Goal: Transaction & Acquisition: Purchase product/service

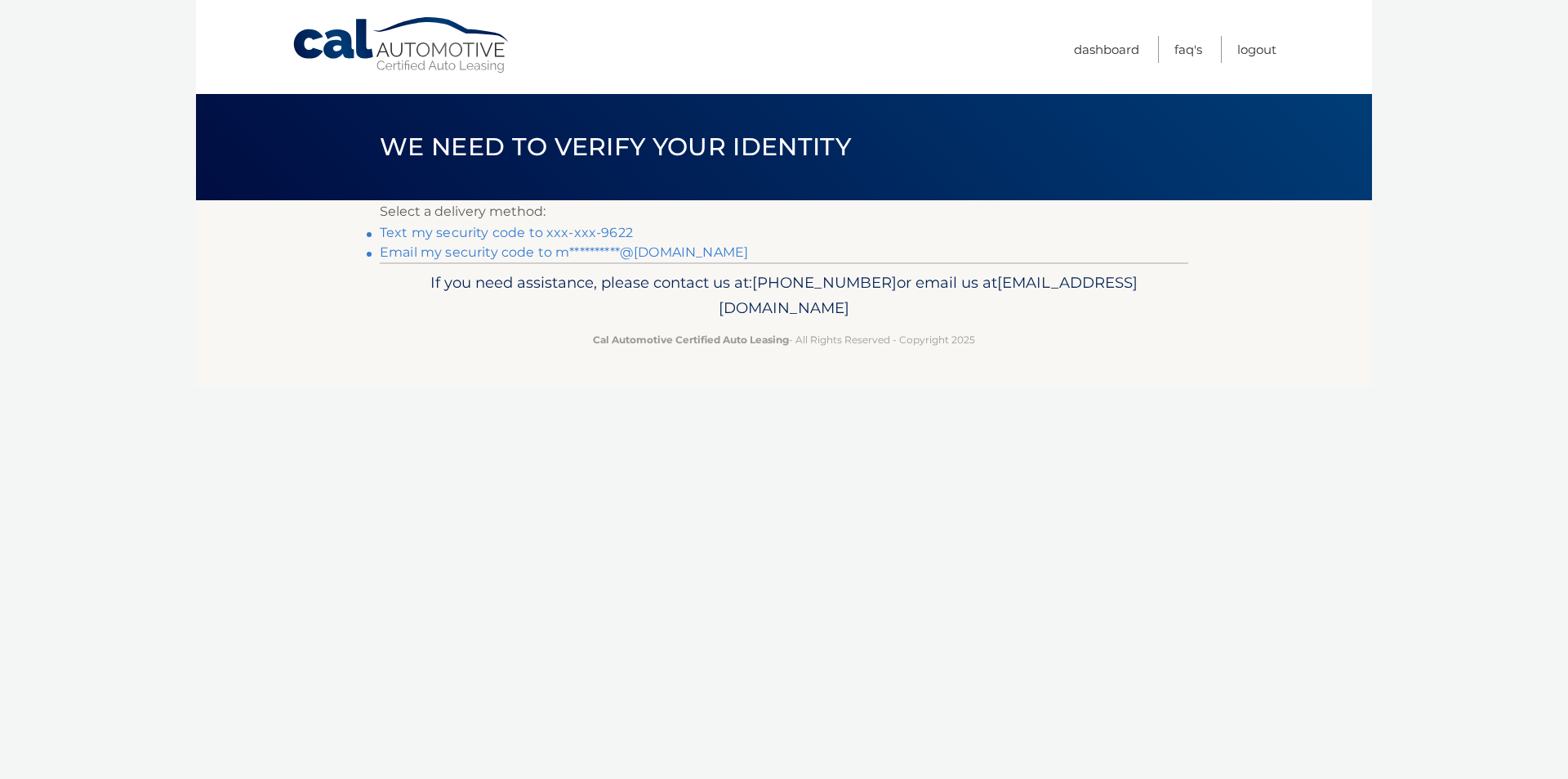
click at [533, 231] on link "Text my security code to xxx-xxx-9622" at bounding box center [507, 232] width 253 height 16
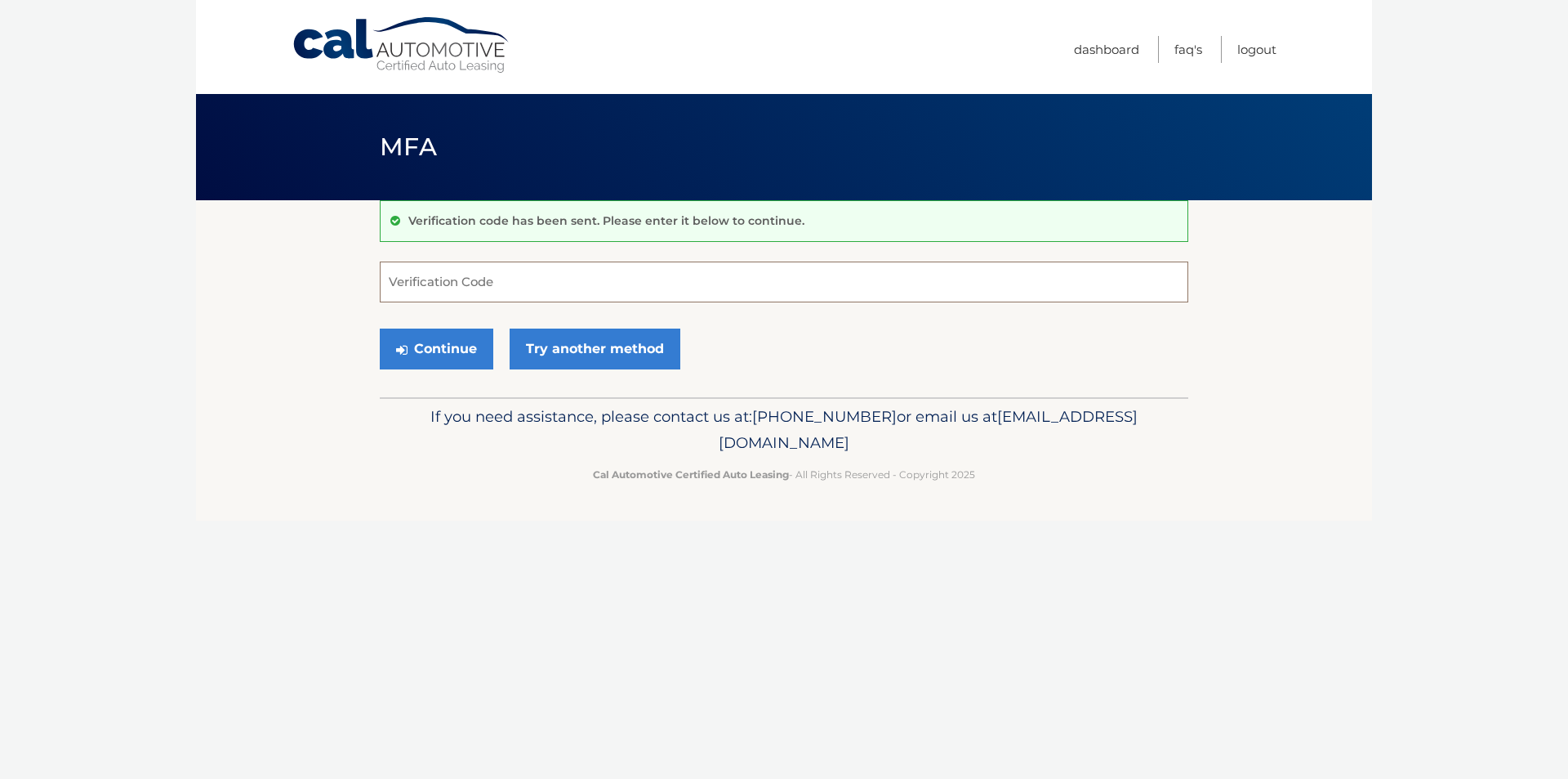
click at [592, 264] on input "Verification Code" at bounding box center [784, 282] width 808 height 41
type input "578924"
click at [437, 340] on button "Continue" at bounding box center [437, 348] width 113 height 41
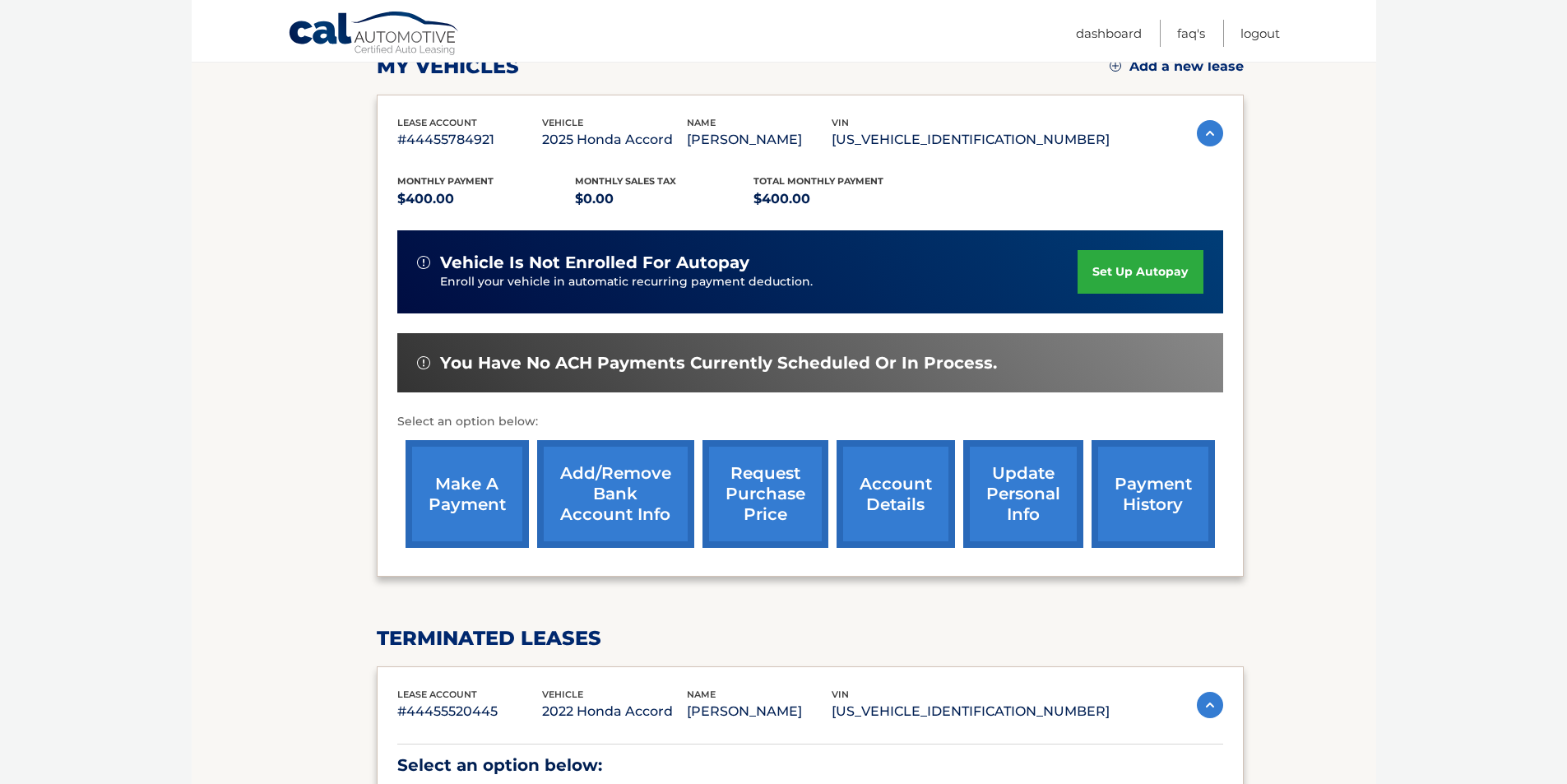
scroll to position [247, 0]
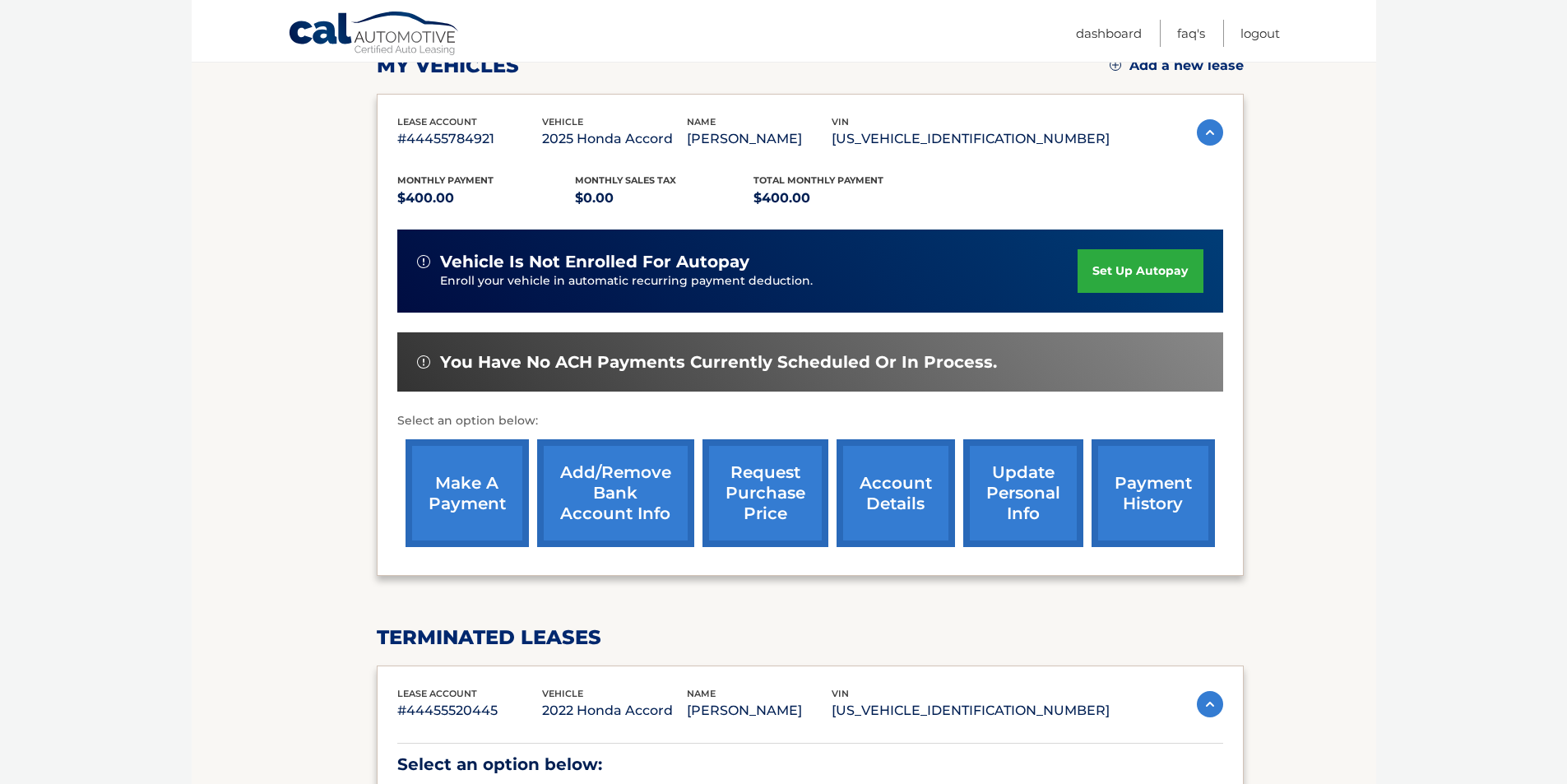
click at [452, 462] on link "make a payment" at bounding box center [467, 493] width 123 height 108
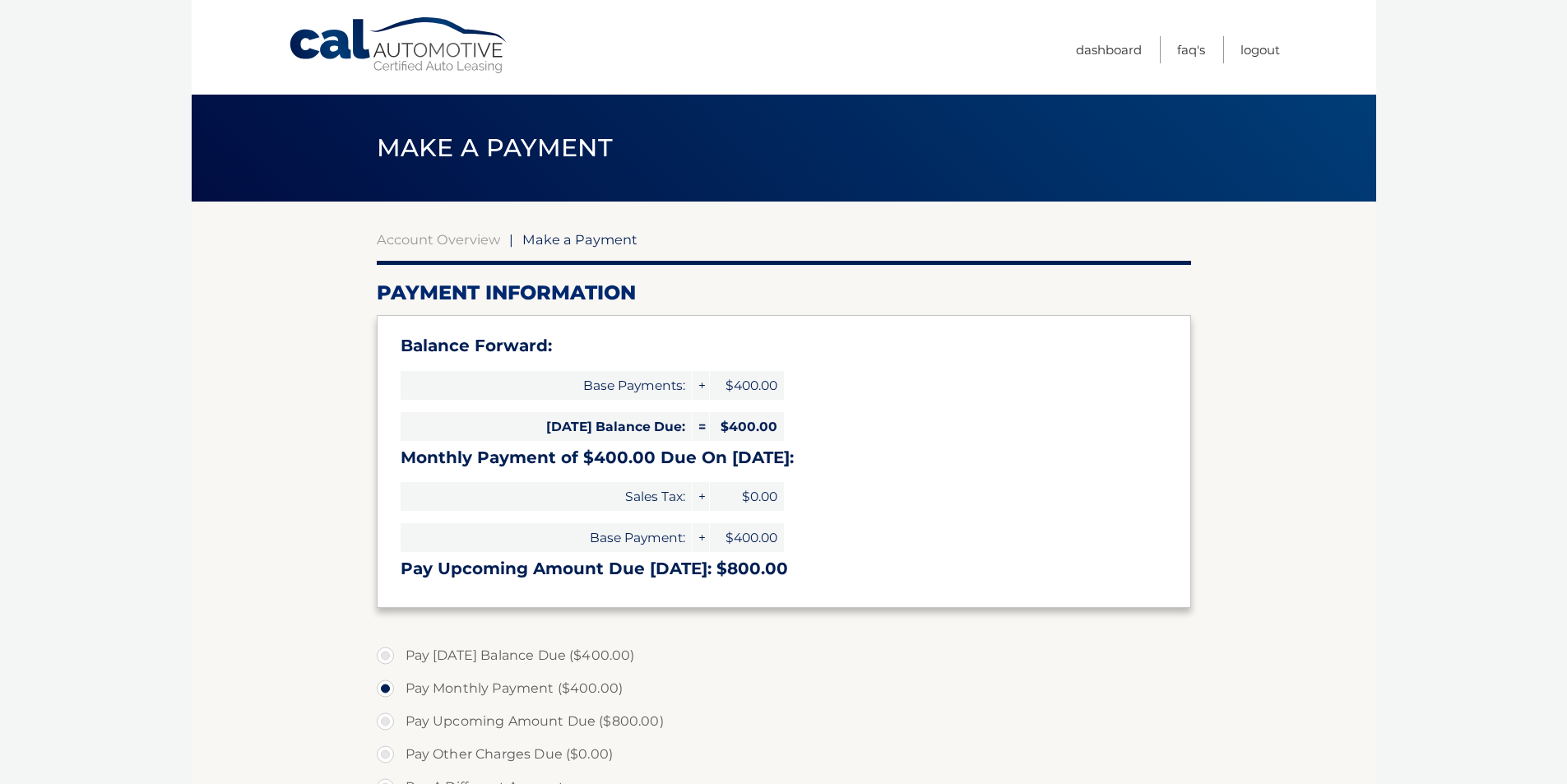
select select "MzFlMmM1YWItN2YxNC00N2QxLWJlMjMtZmE2MzI0OGQ0MWI2"
click at [461, 247] on link "Account Overview" at bounding box center [439, 239] width 123 height 17
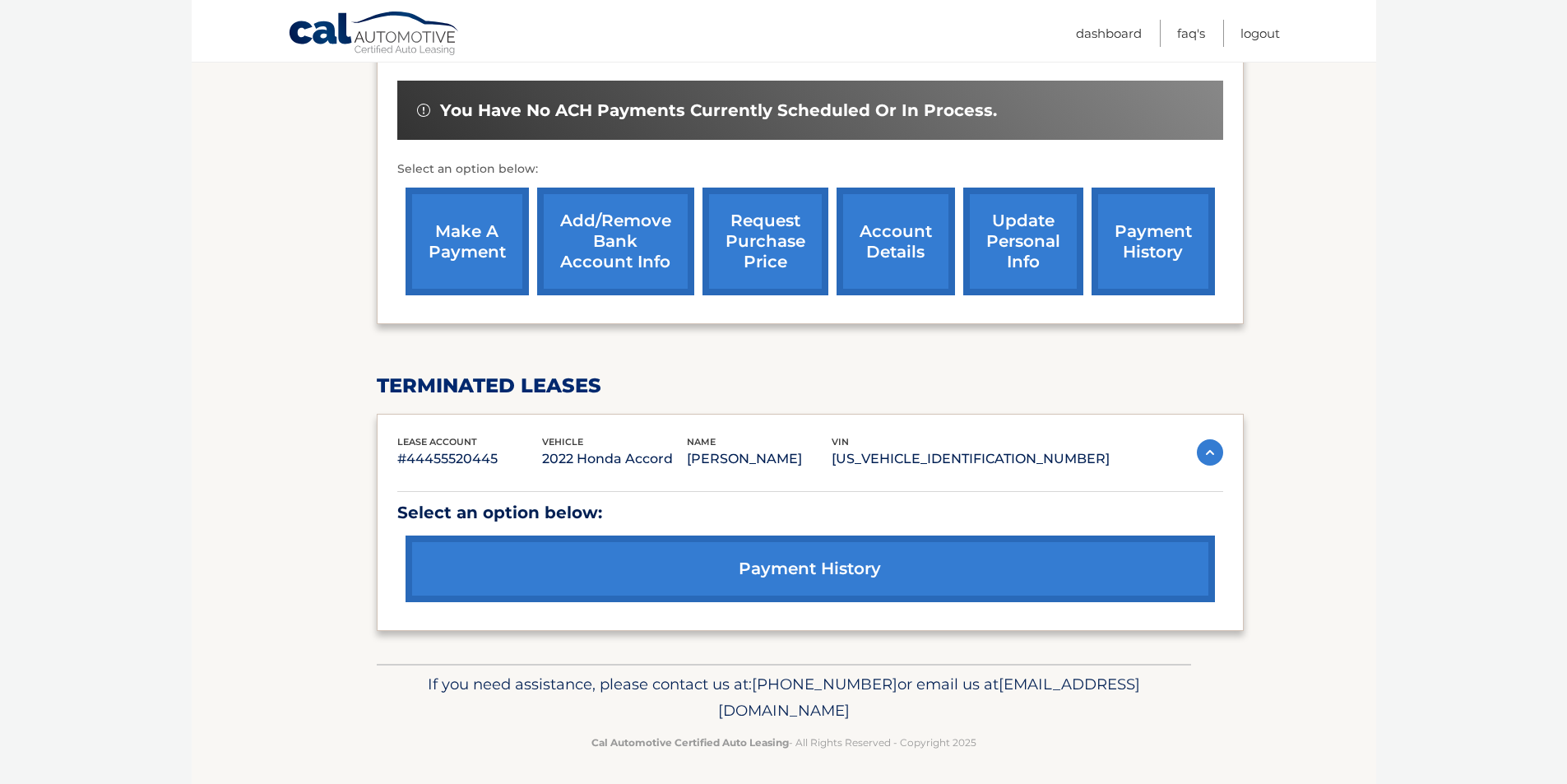
scroll to position [503, 0]
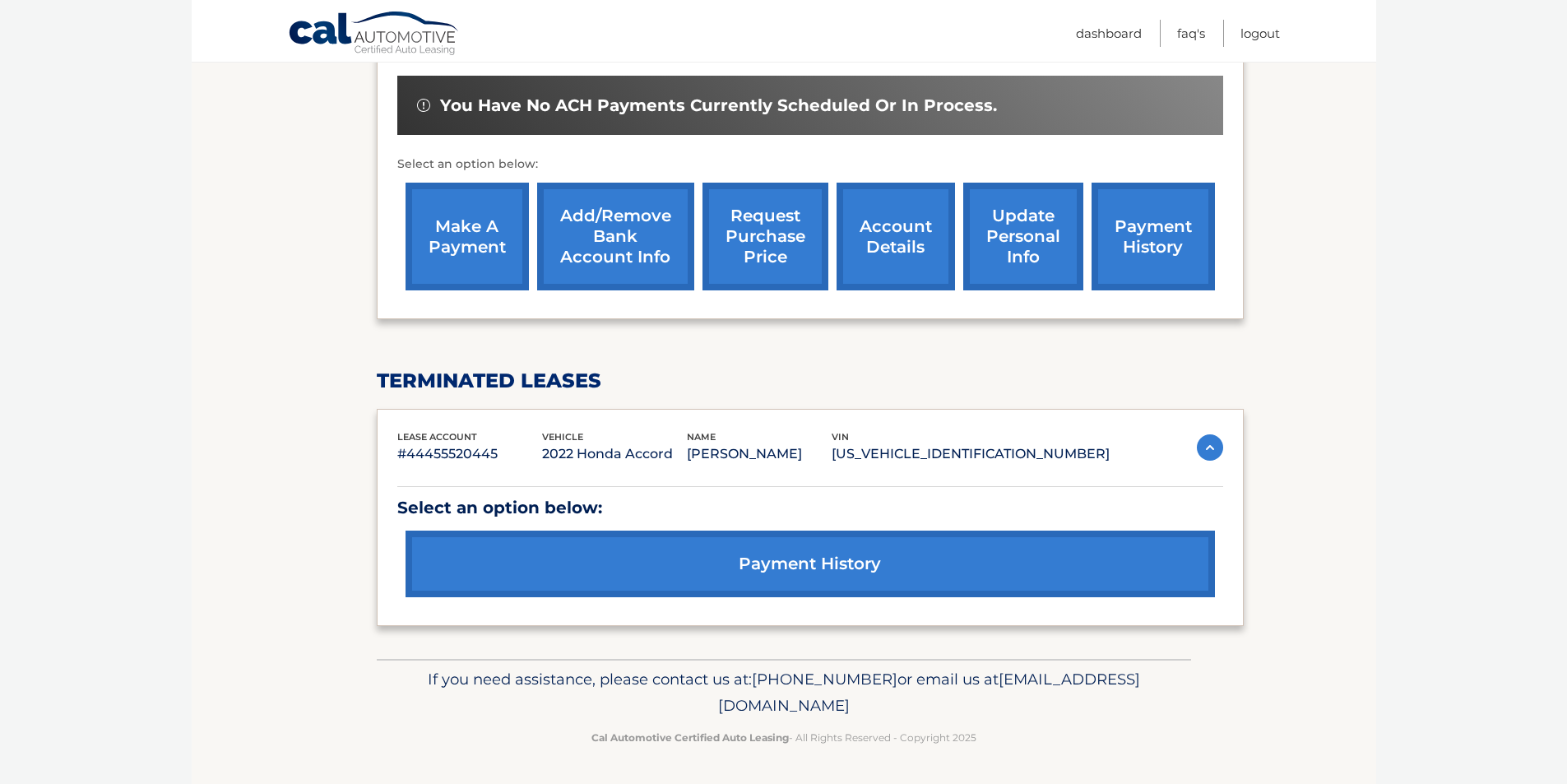
click at [1145, 245] on link "payment history" at bounding box center [1153, 236] width 123 height 108
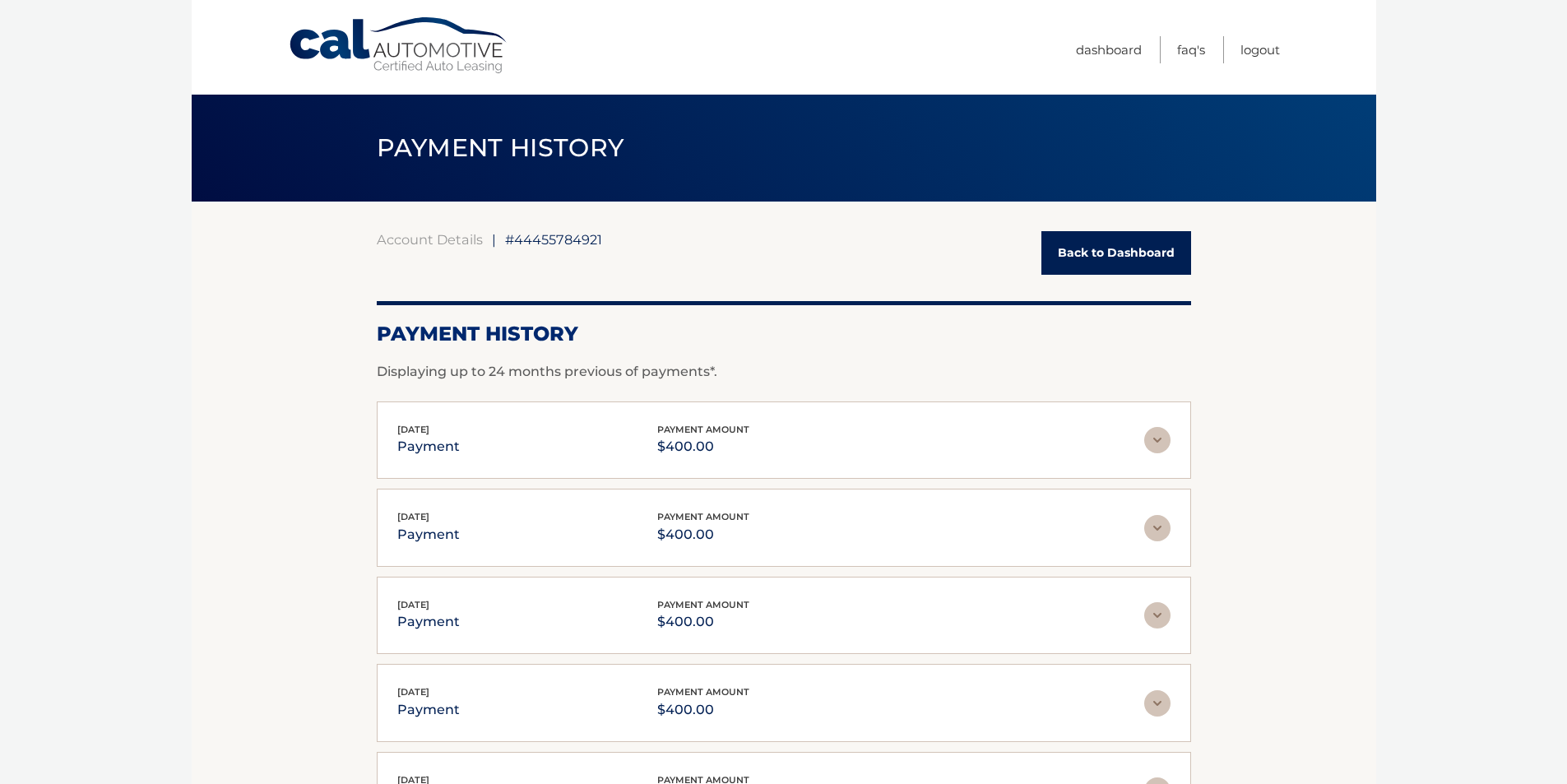
click at [1098, 249] on link "Back to Dashboard" at bounding box center [1116, 253] width 149 height 43
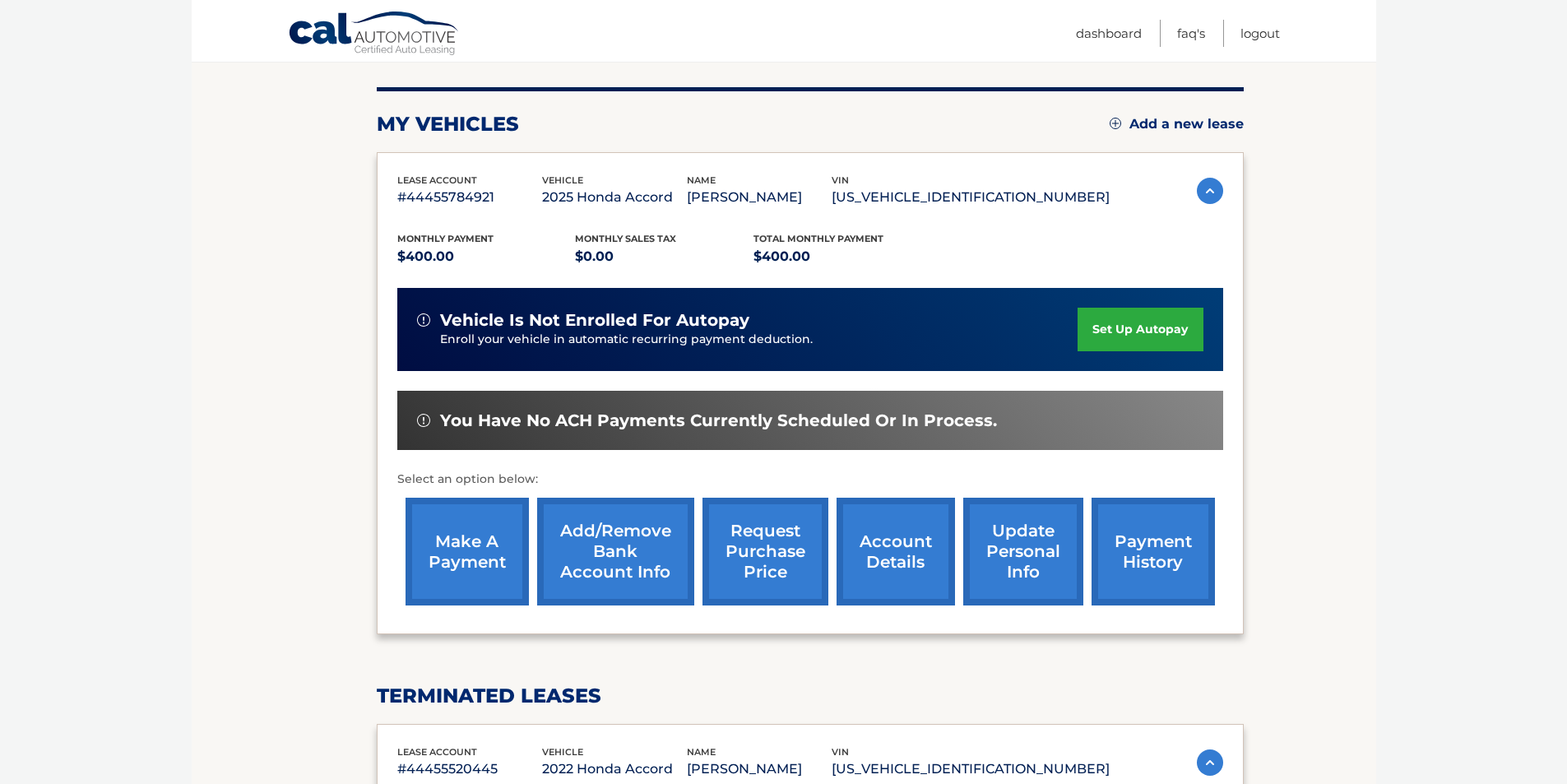
scroll to position [247, 0]
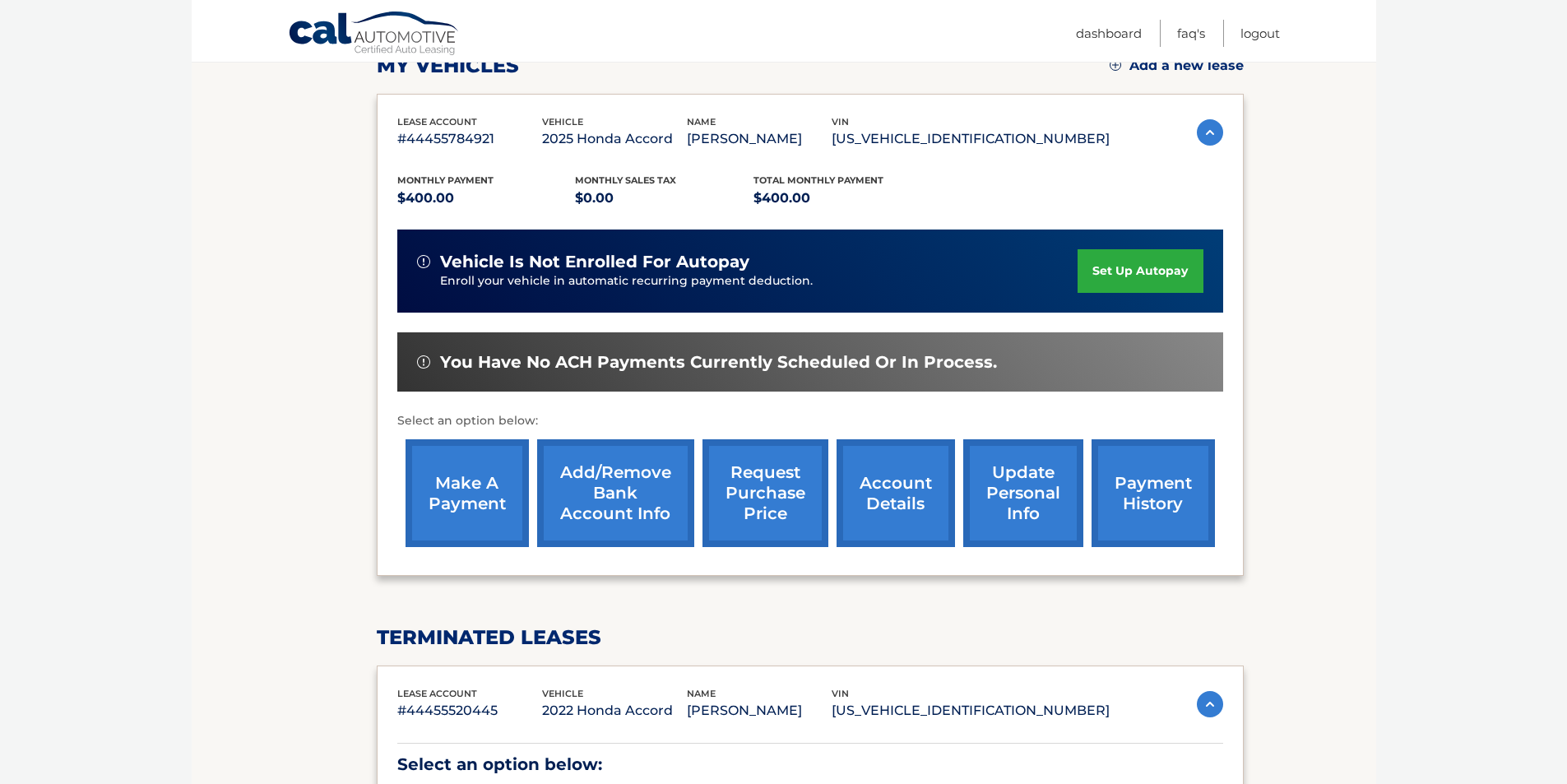
click at [476, 511] on link "make a payment" at bounding box center [467, 493] width 123 height 108
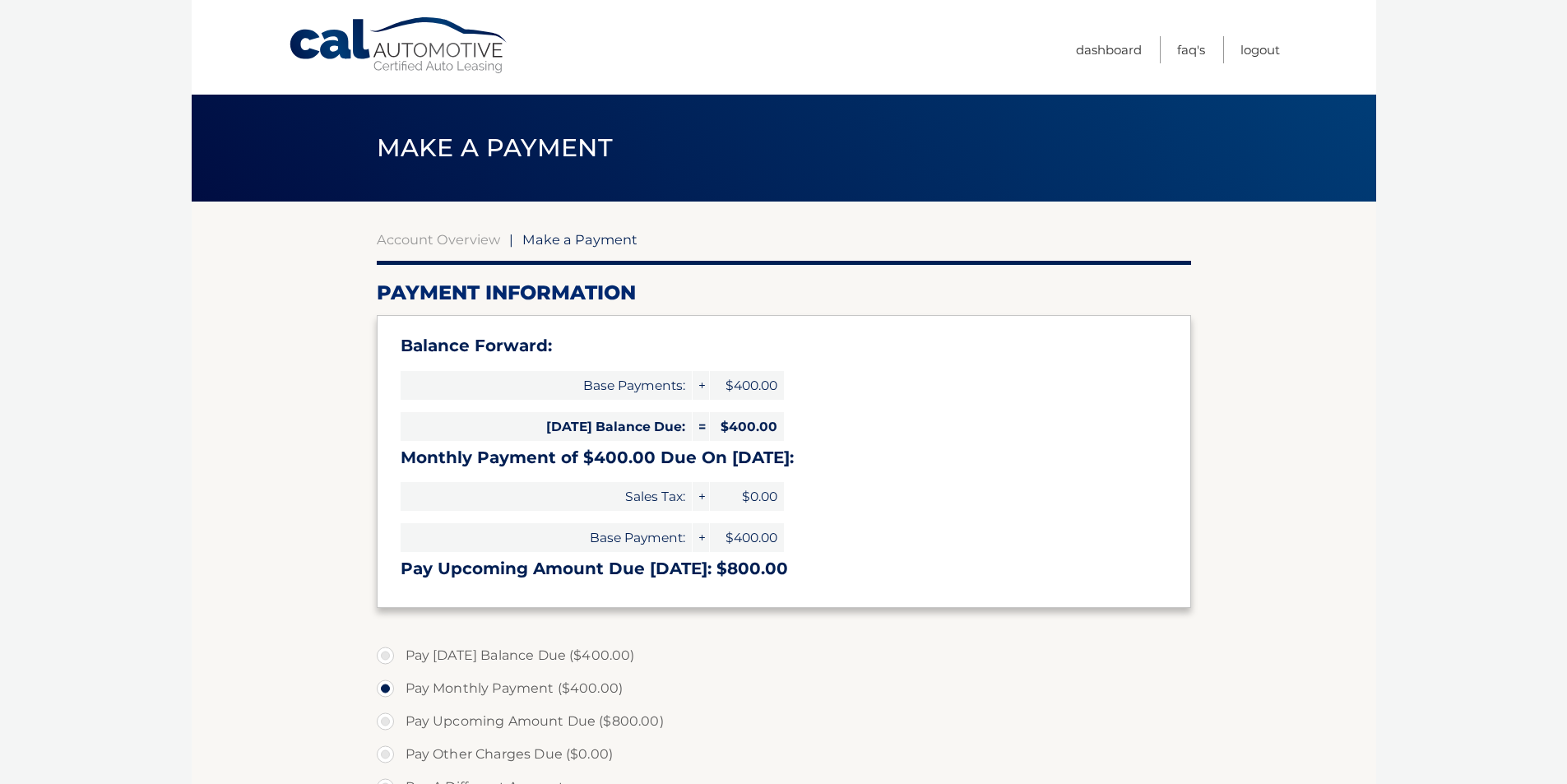
select select "MzFlMmM1YWItN2YxNC00N2QxLWJlMjMtZmE2MzI0OGQ0MWI2"
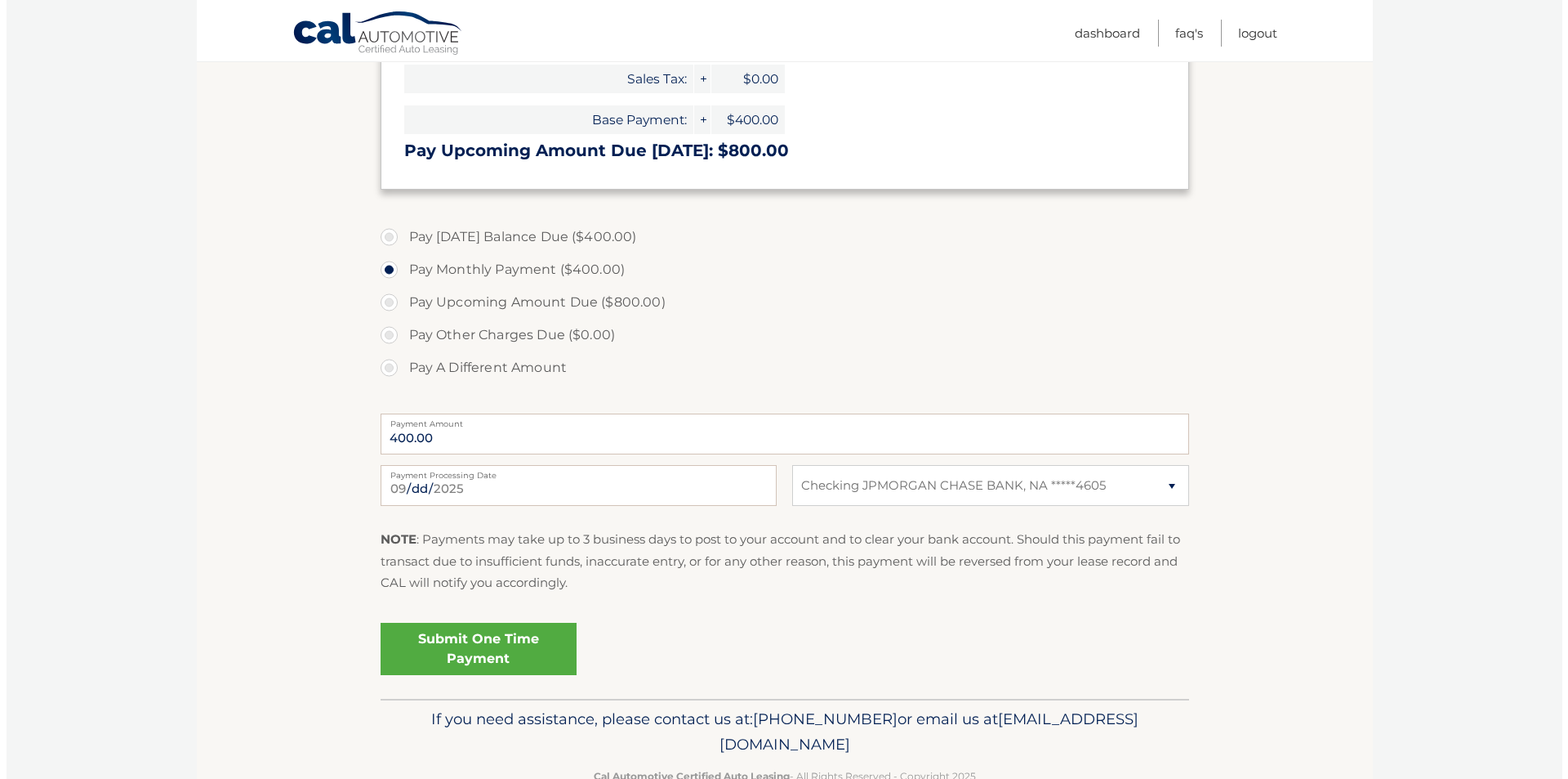
scroll to position [458, 0]
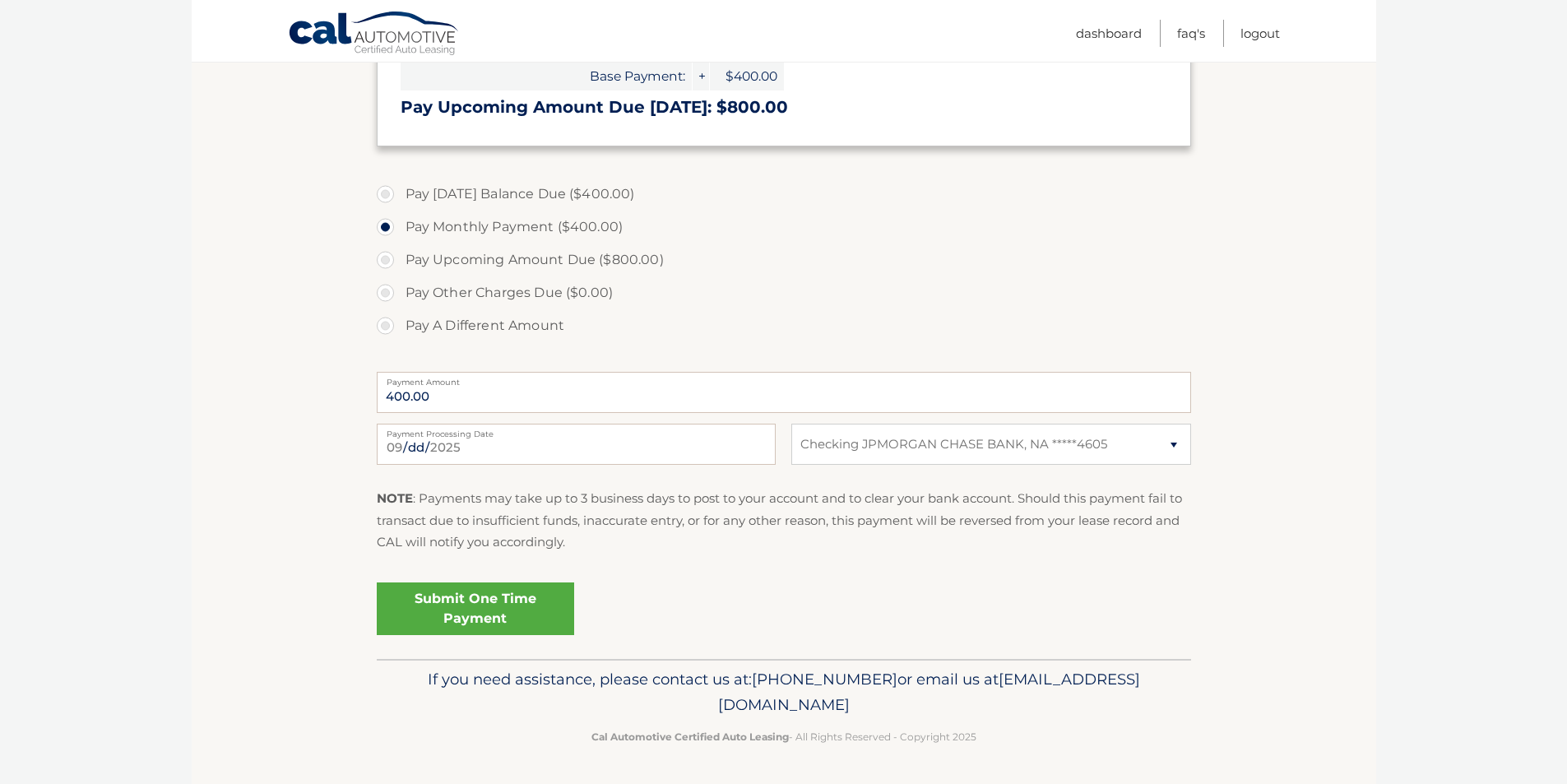
click at [512, 606] on link "Submit One Time Payment" at bounding box center [476, 608] width 198 height 53
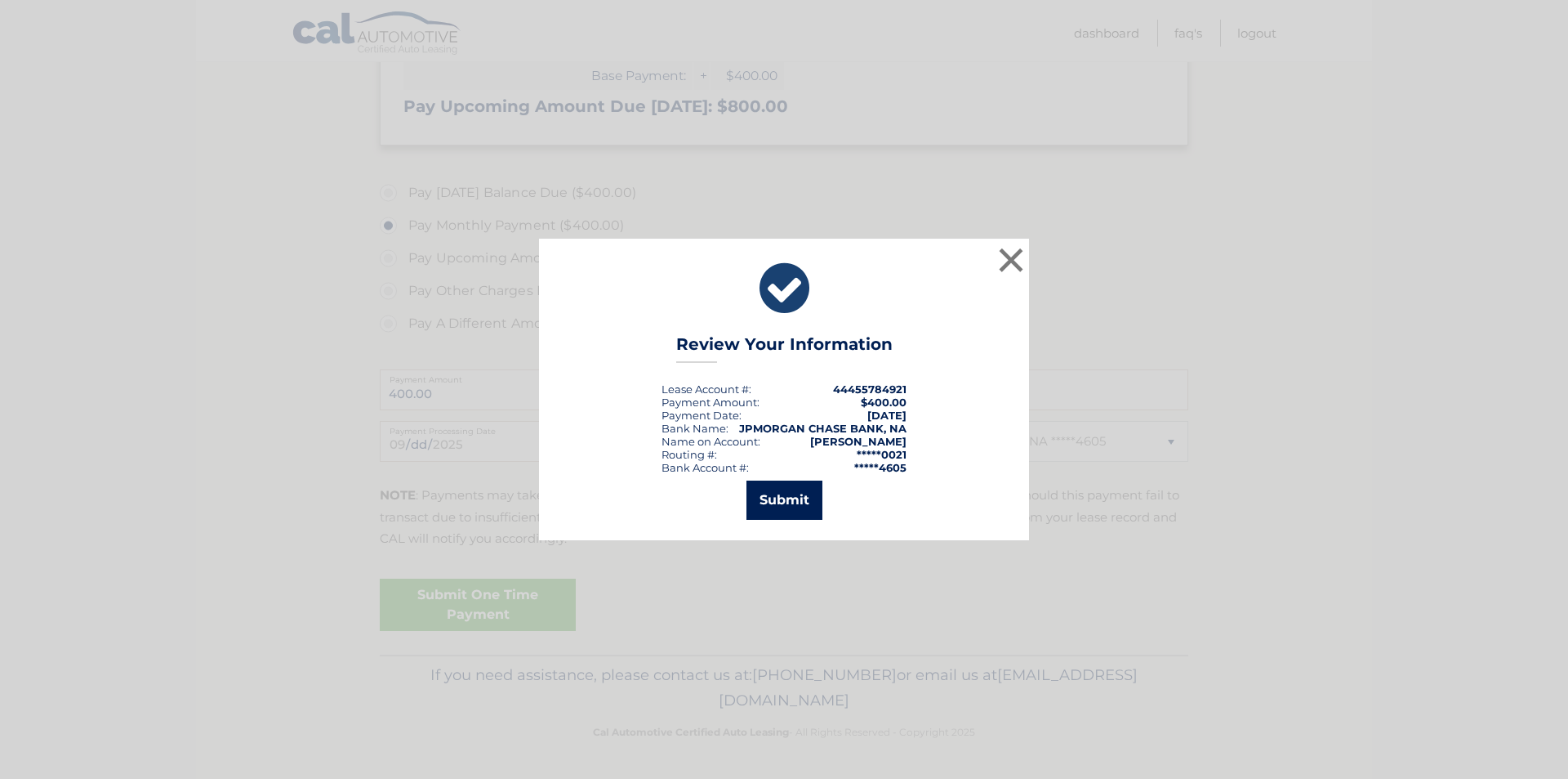
click at [784, 501] on button "Submit" at bounding box center [784, 500] width 76 height 39
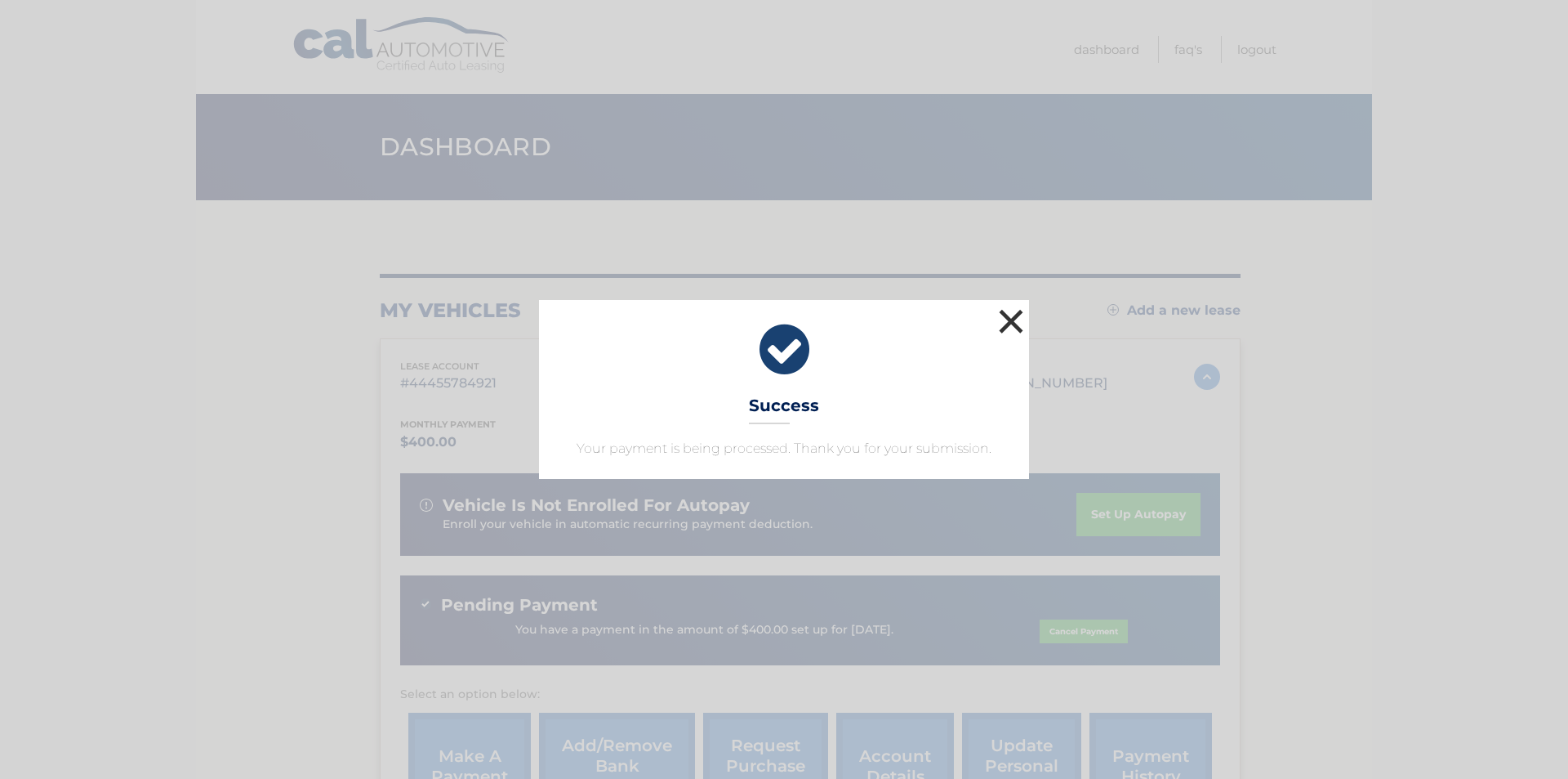
click at [1011, 320] on button "×" at bounding box center [1011, 321] width 32 height 32
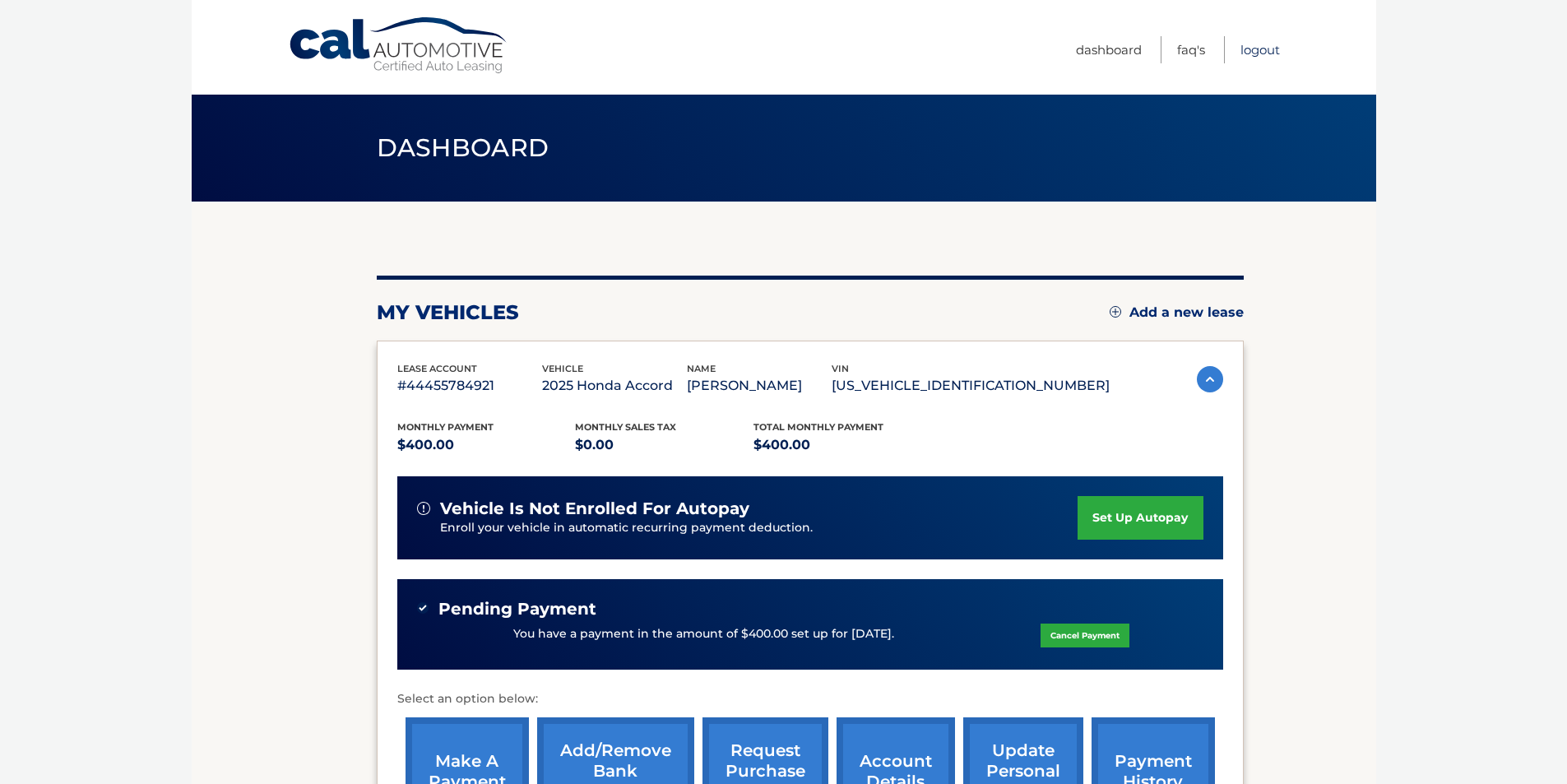
click at [1254, 50] on link "Logout" at bounding box center [1260, 49] width 39 height 28
